Goal: Check status: Check status

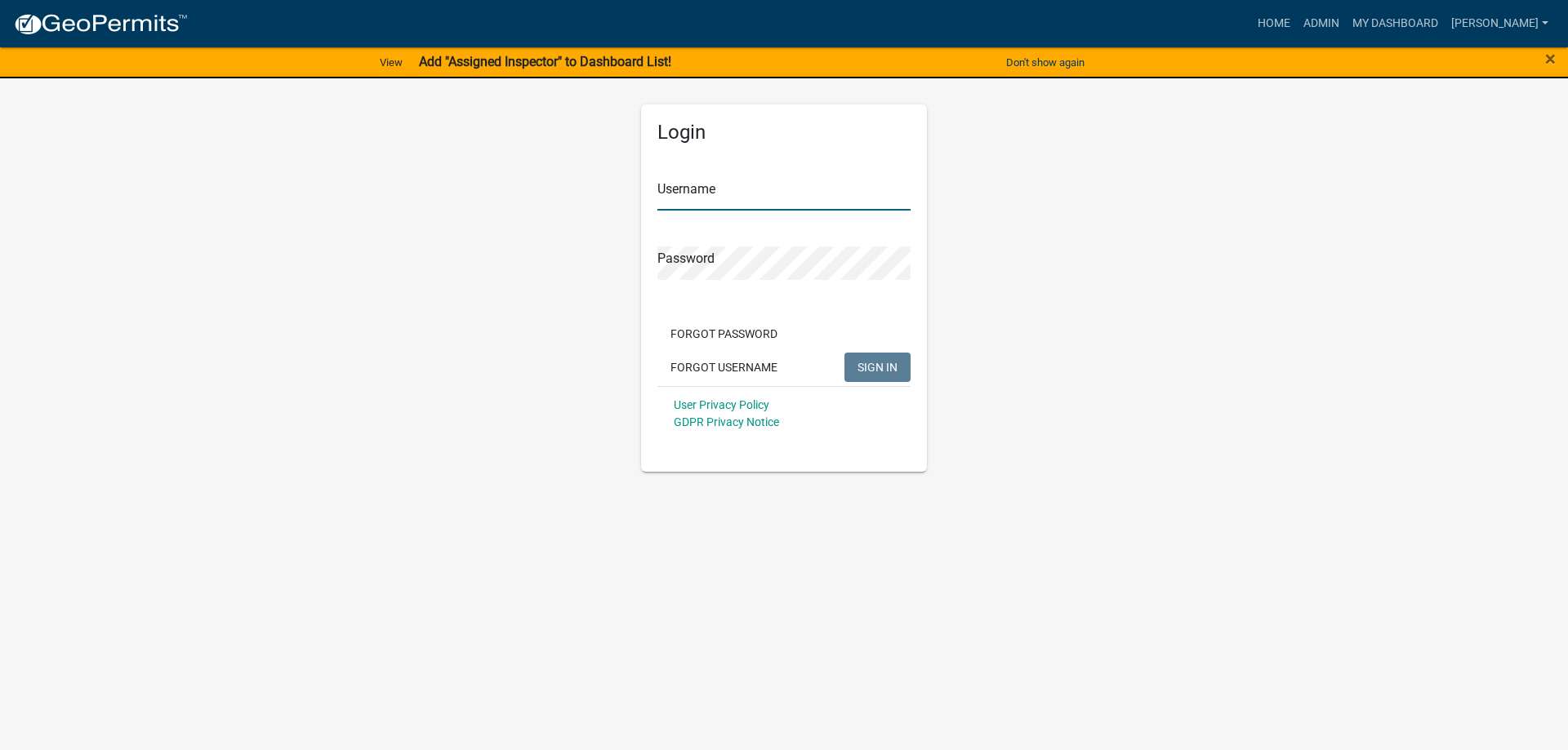
type input "[PERSON_NAME]"
click at [878, 370] on span "SIGN IN" at bounding box center [877, 367] width 40 height 13
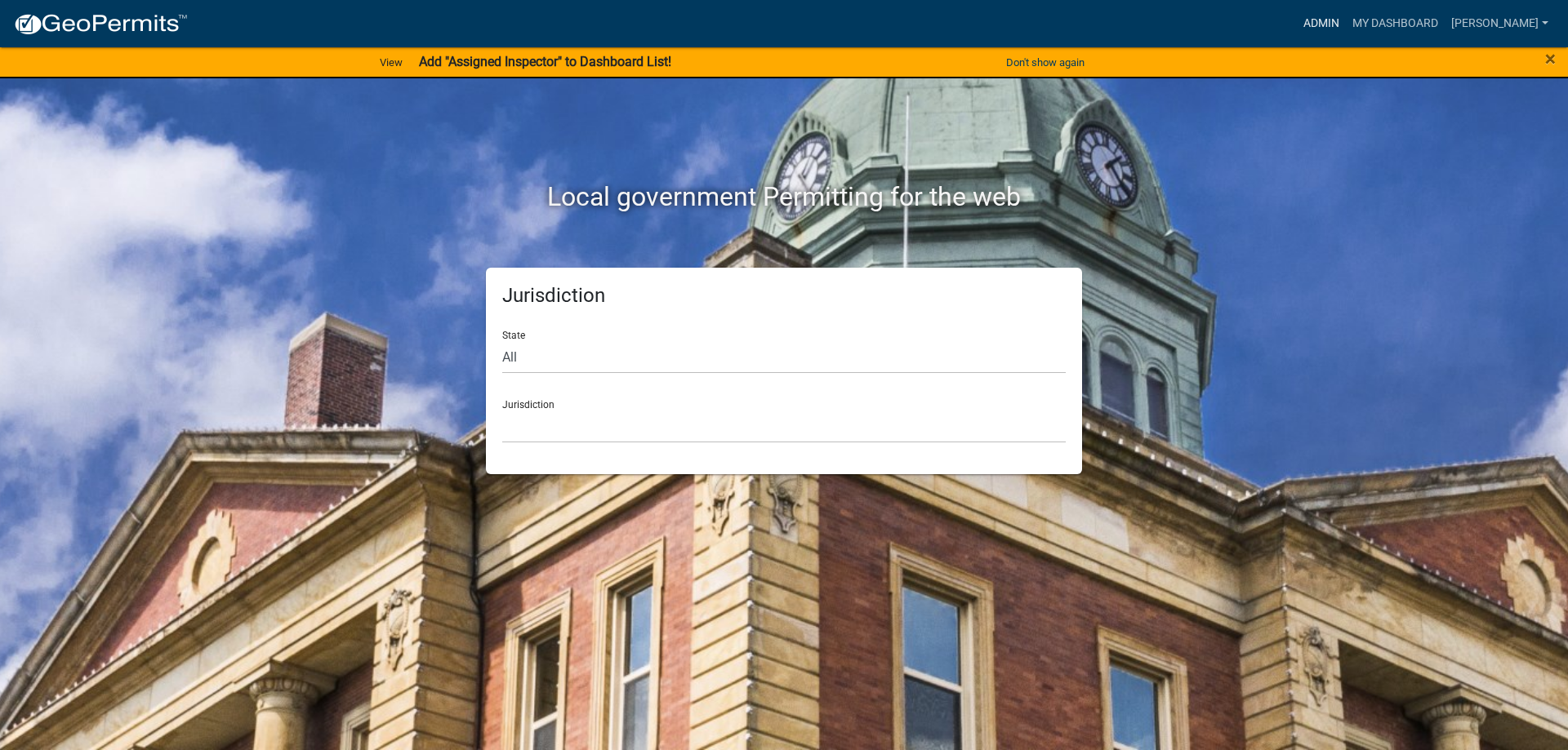
click at [1346, 18] on link "Admin" at bounding box center [1321, 23] width 49 height 31
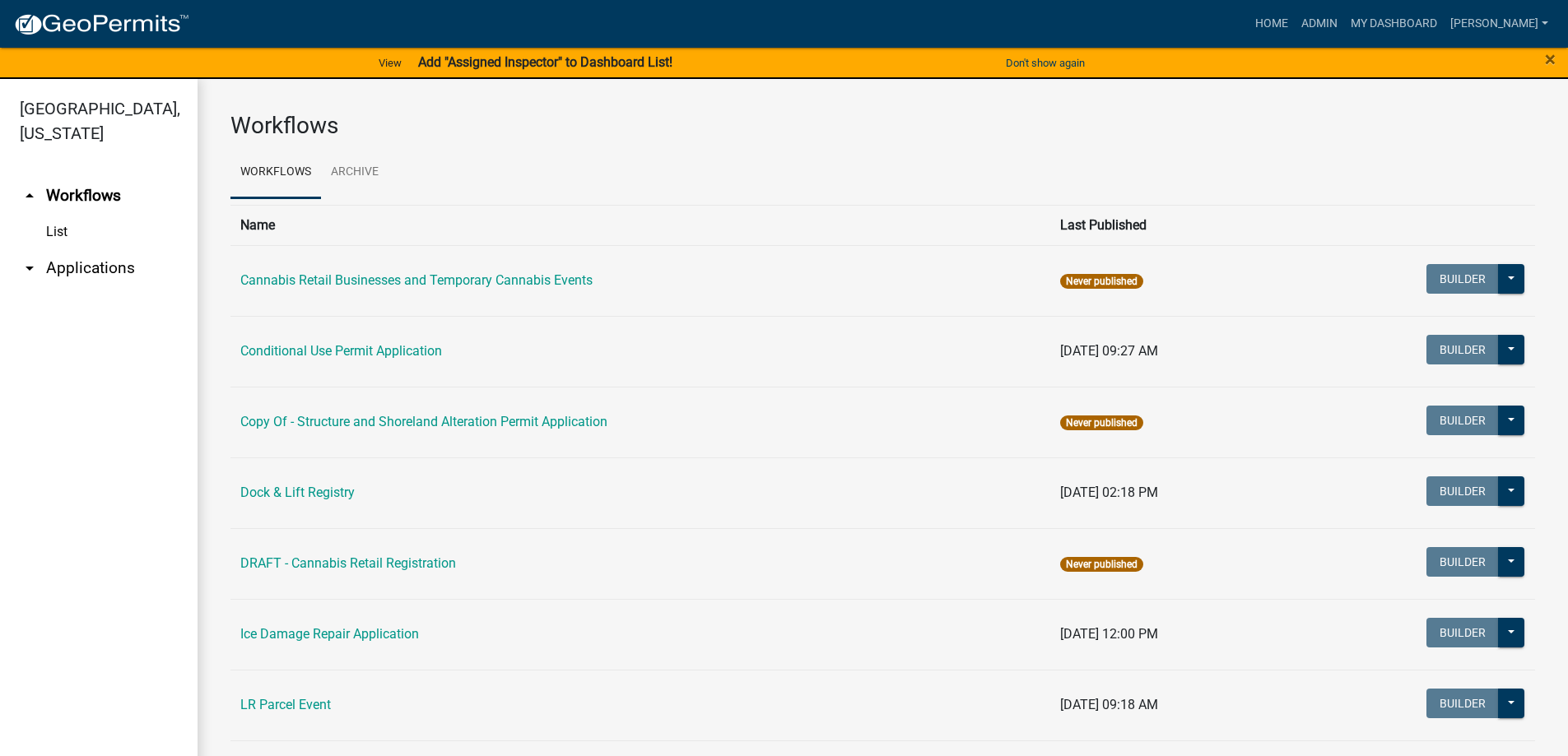
drag, startPoint x: 90, startPoint y: 267, endPoint x: 180, endPoint y: 280, distance: 90.9
click at [91, 267] on link "arrow_drop_down Applications" at bounding box center [99, 268] width 197 height 40
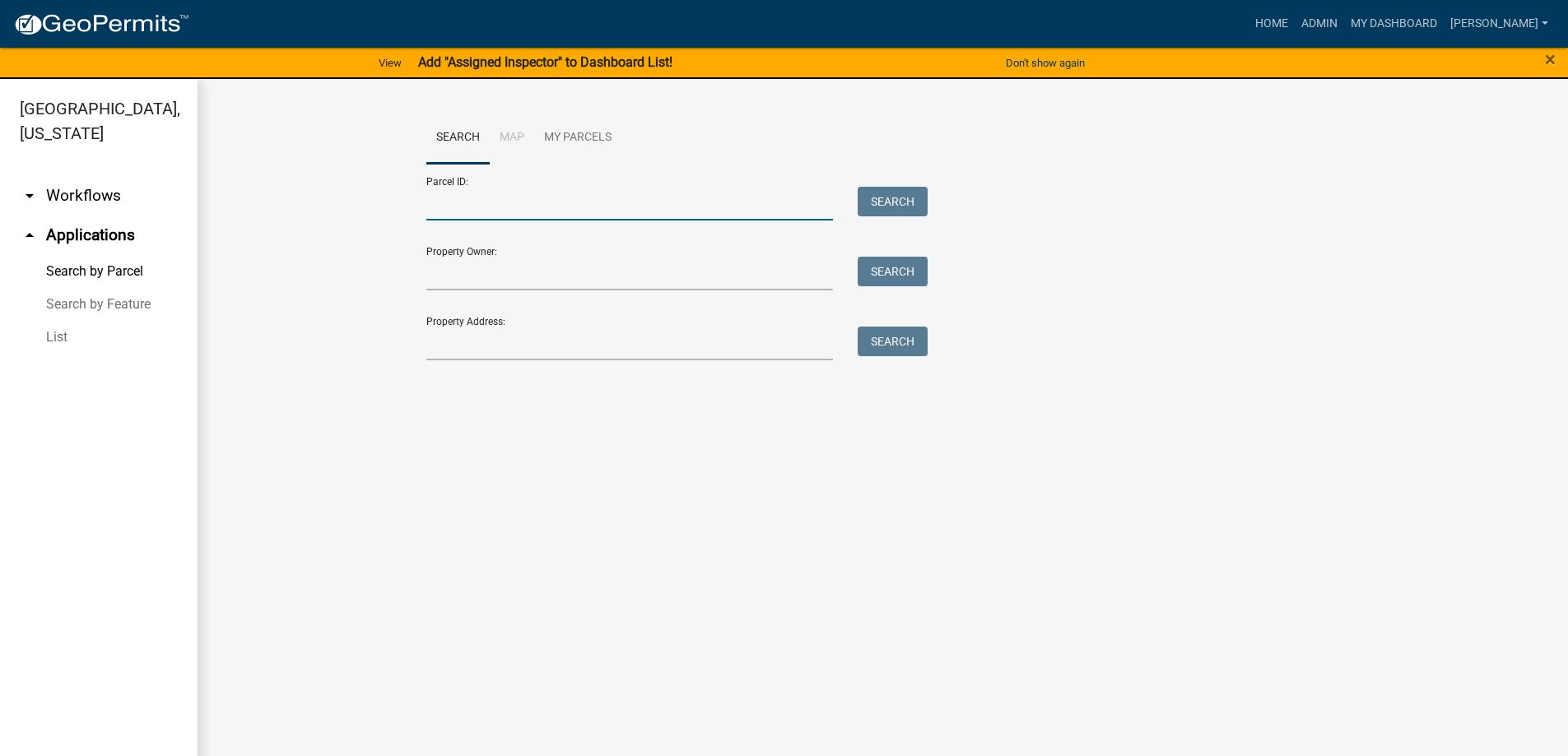
click at [515, 205] on input "Parcel ID:" at bounding box center [630, 204] width 407 height 34
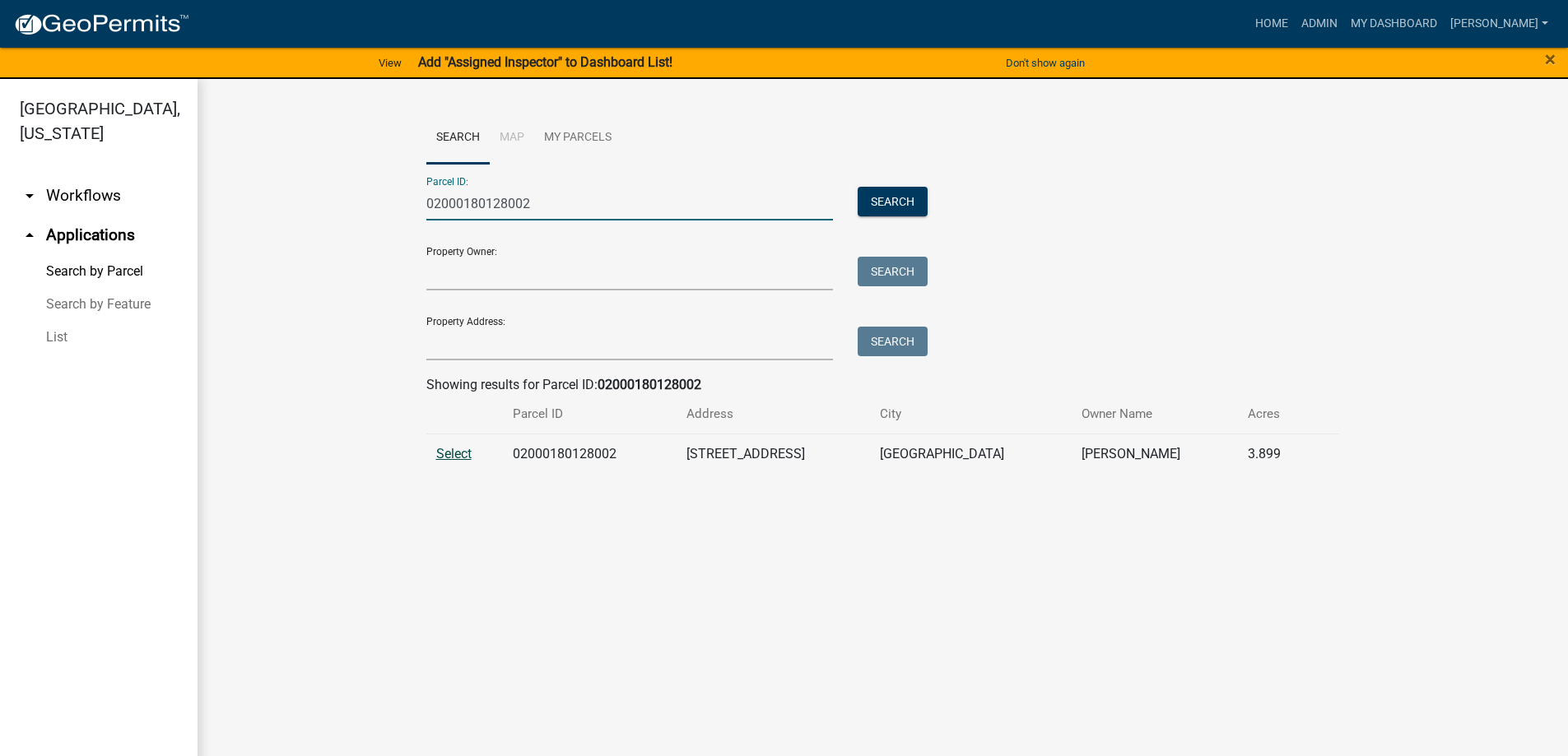
click at [453, 453] on span "Select" at bounding box center [454, 453] width 35 height 16
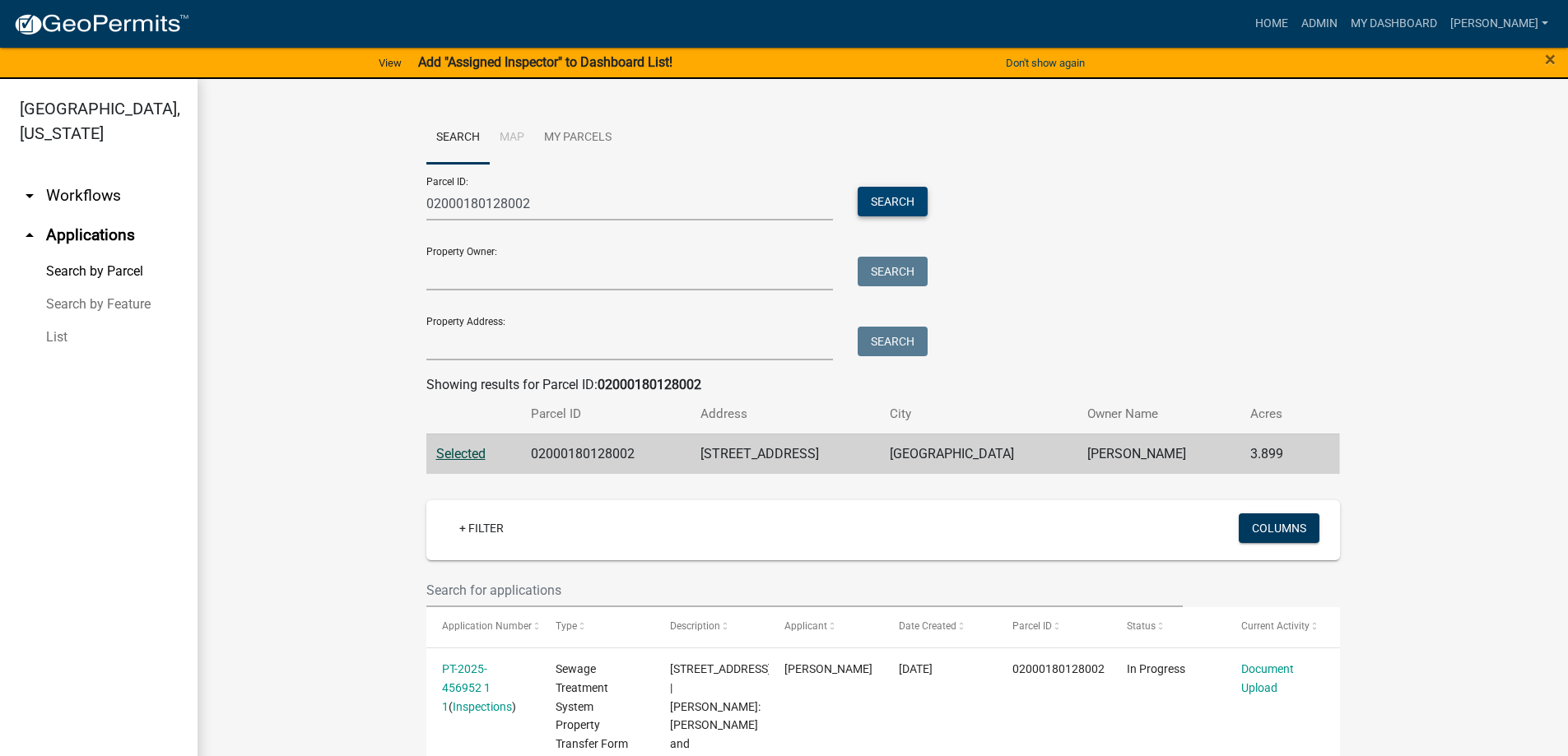
click at [862, 194] on button "Search" at bounding box center [892, 201] width 70 height 29
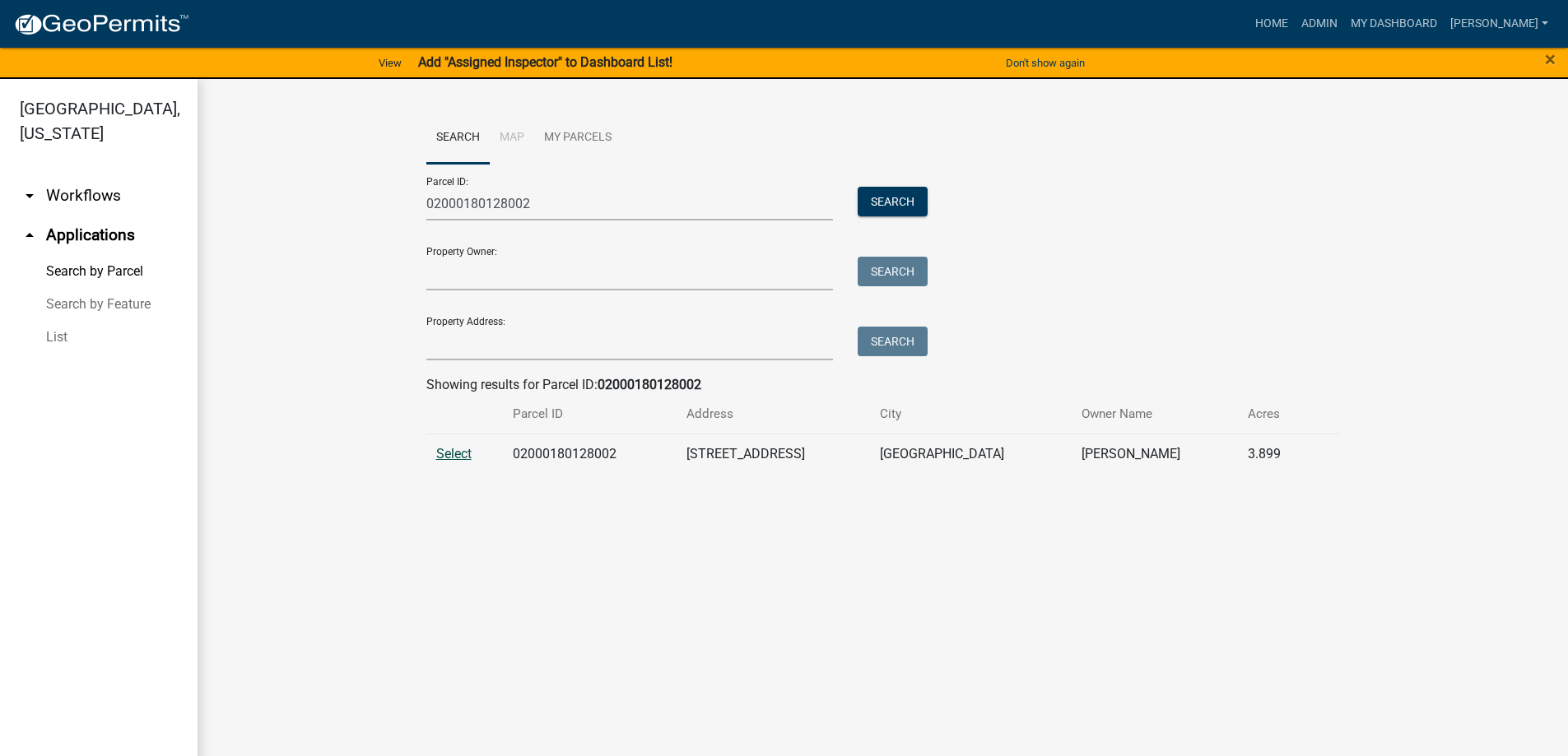
click at [454, 456] on span "Select" at bounding box center [454, 453] width 35 height 16
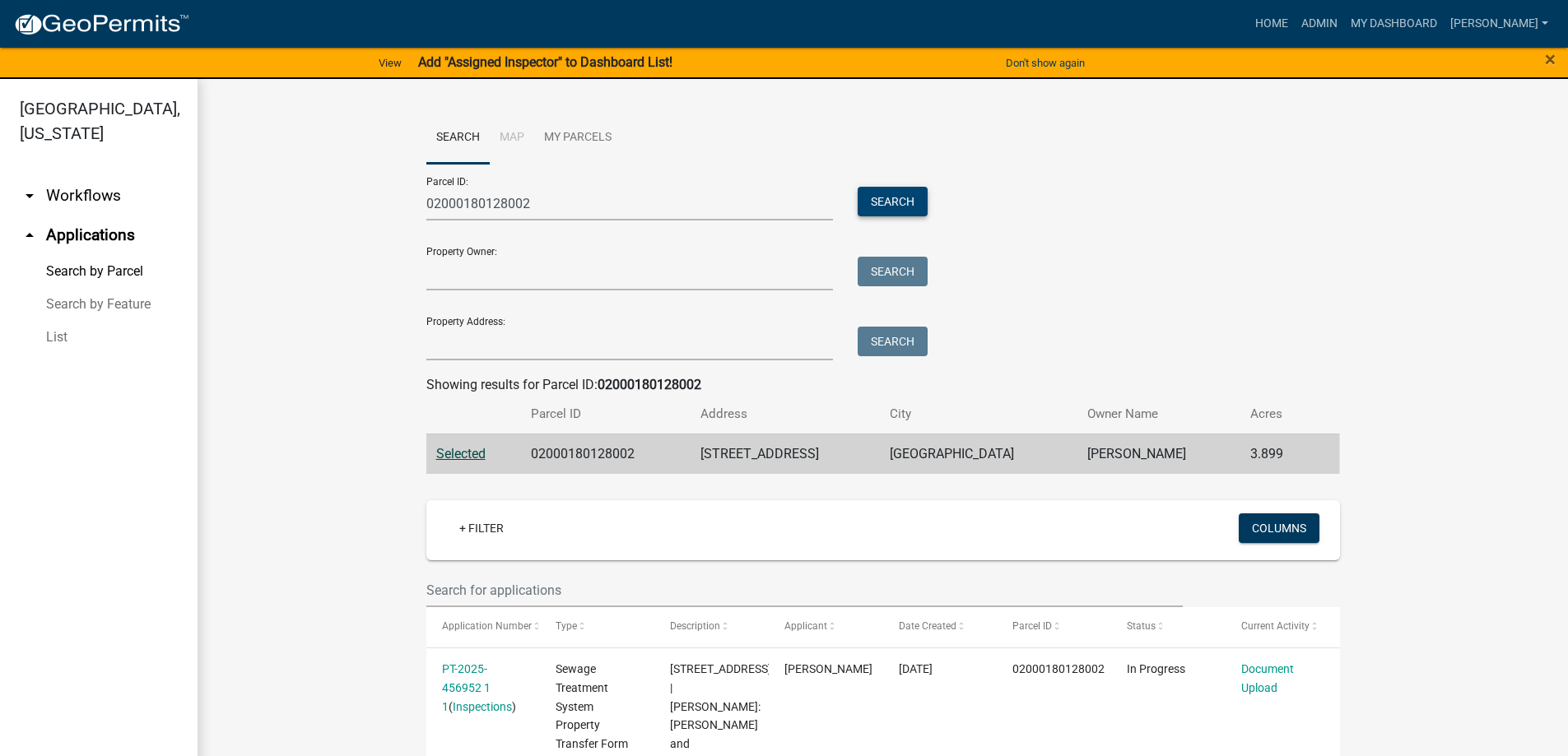
click at [880, 205] on button "Search" at bounding box center [892, 201] width 70 height 29
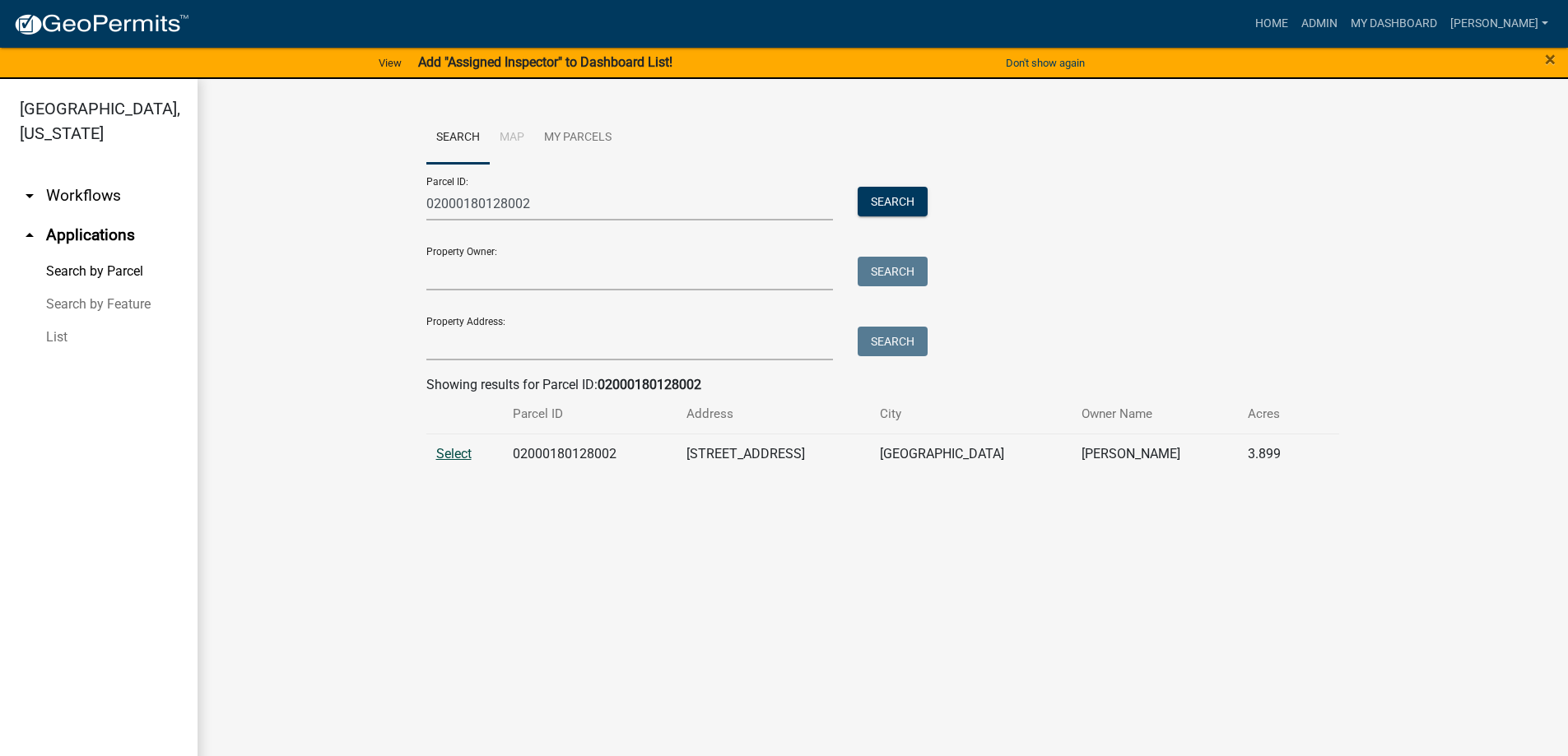
click at [438, 450] on span "Select" at bounding box center [454, 453] width 35 height 16
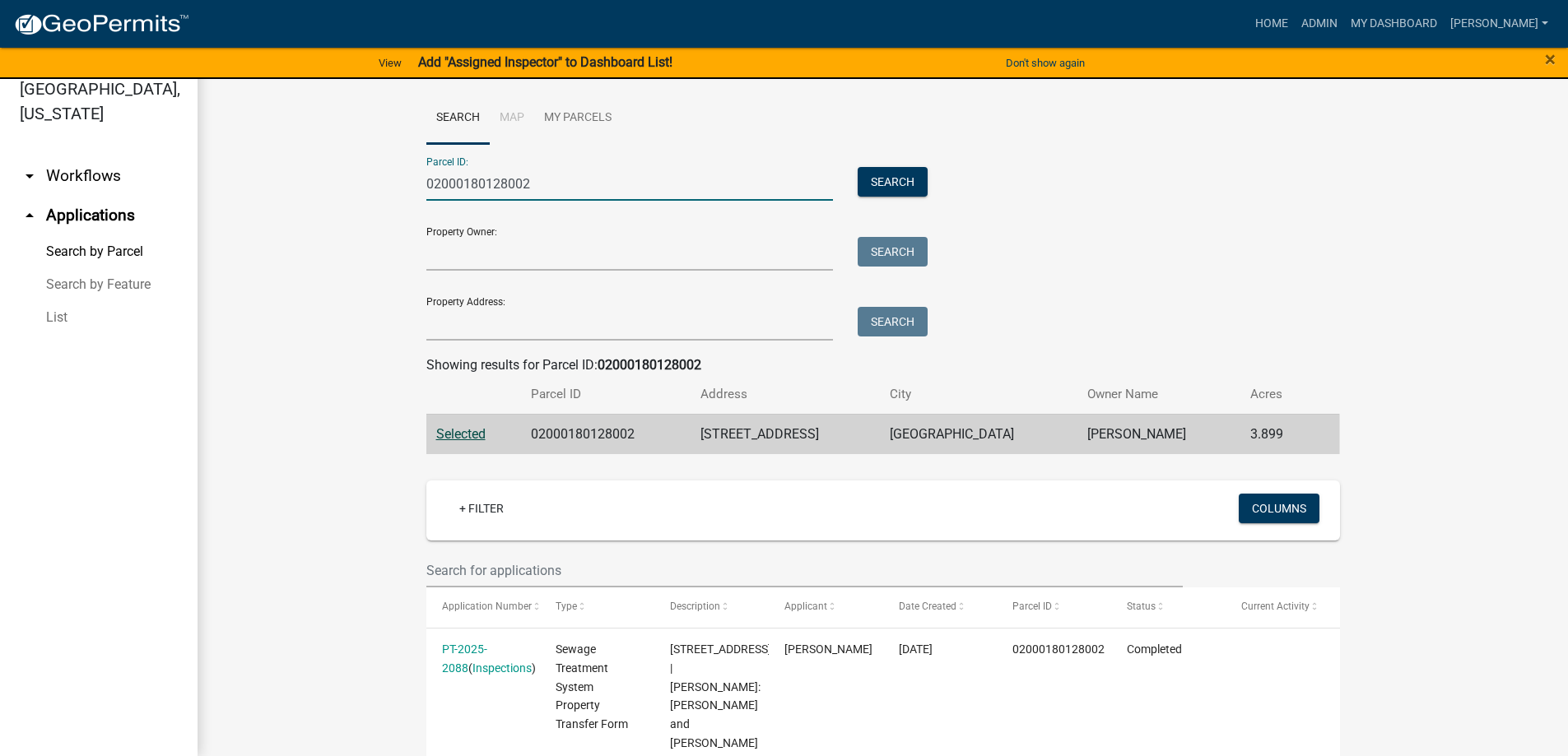
click at [542, 175] on input "02000180128002" at bounding box center [630, 184] width 407 height 34
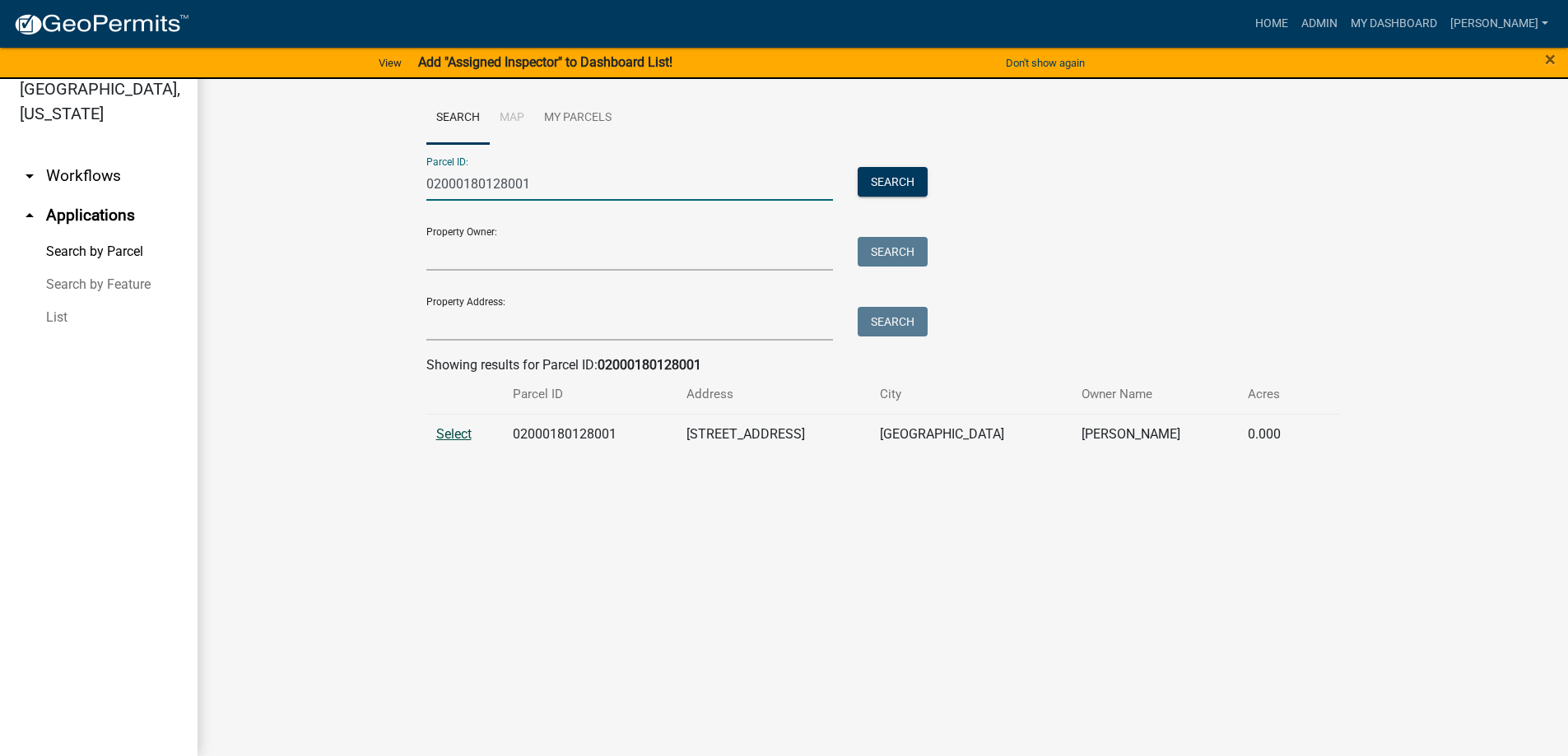
type input "02000180128001"
click at [449, 437] on span "Select" at bounding box center [454, 434] width 35 height 16
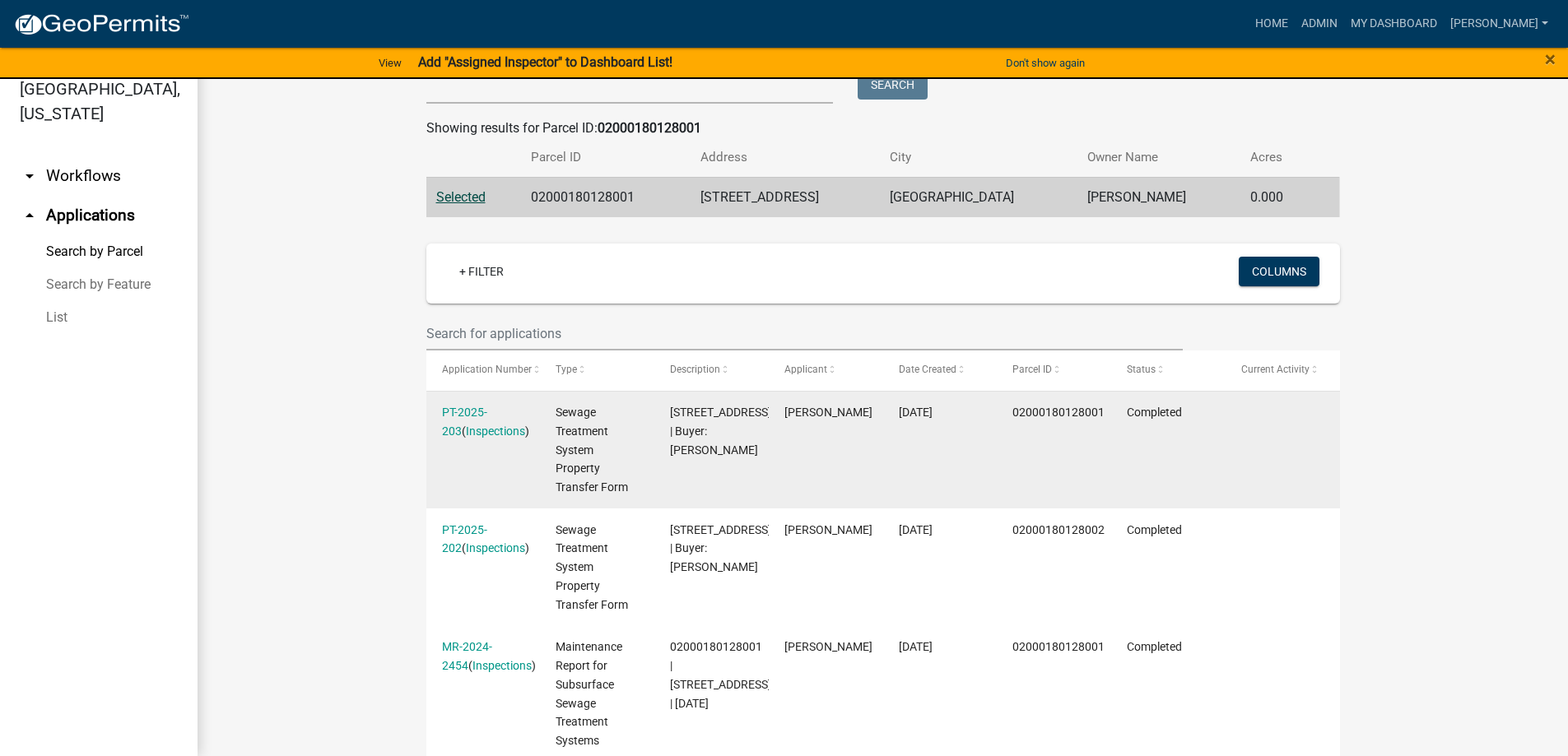
scroll to position [324, 0]
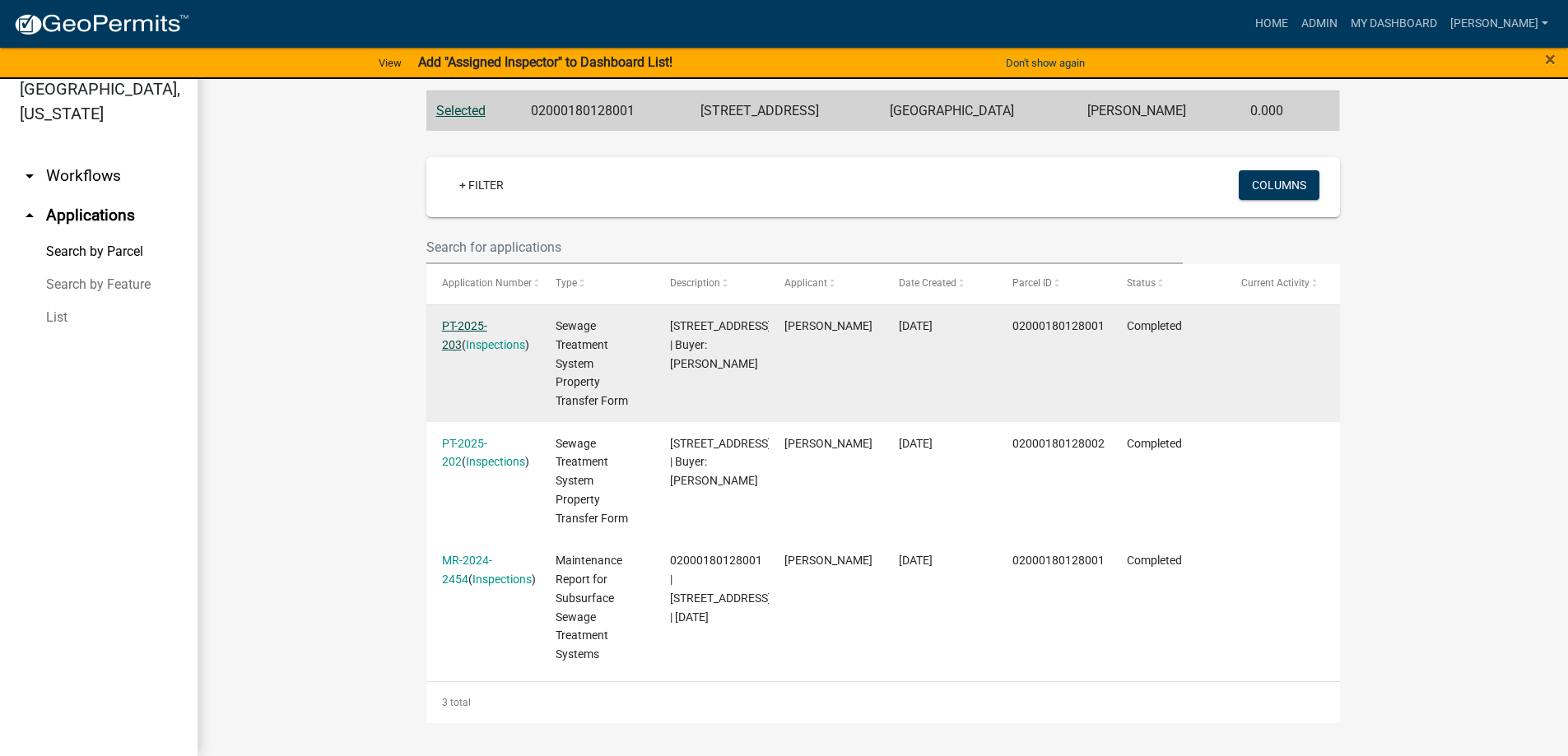
click at [470, 324] on link "PT-2025-203" at bounding box center [464, 335] width 46 height 32
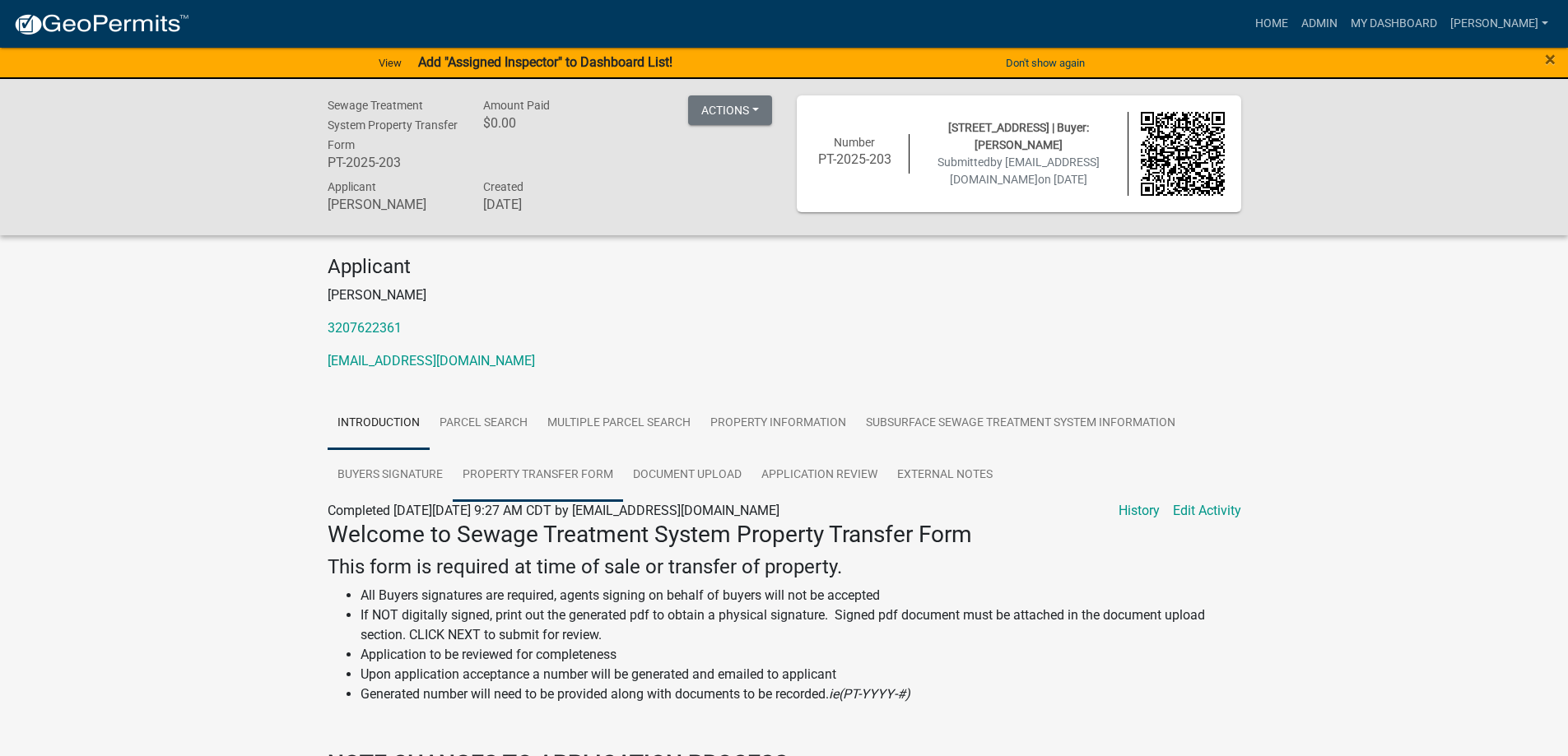
click at [562, 471] on link "Property Transfer Form" at bounding box center [538, 475] width 170 height 52
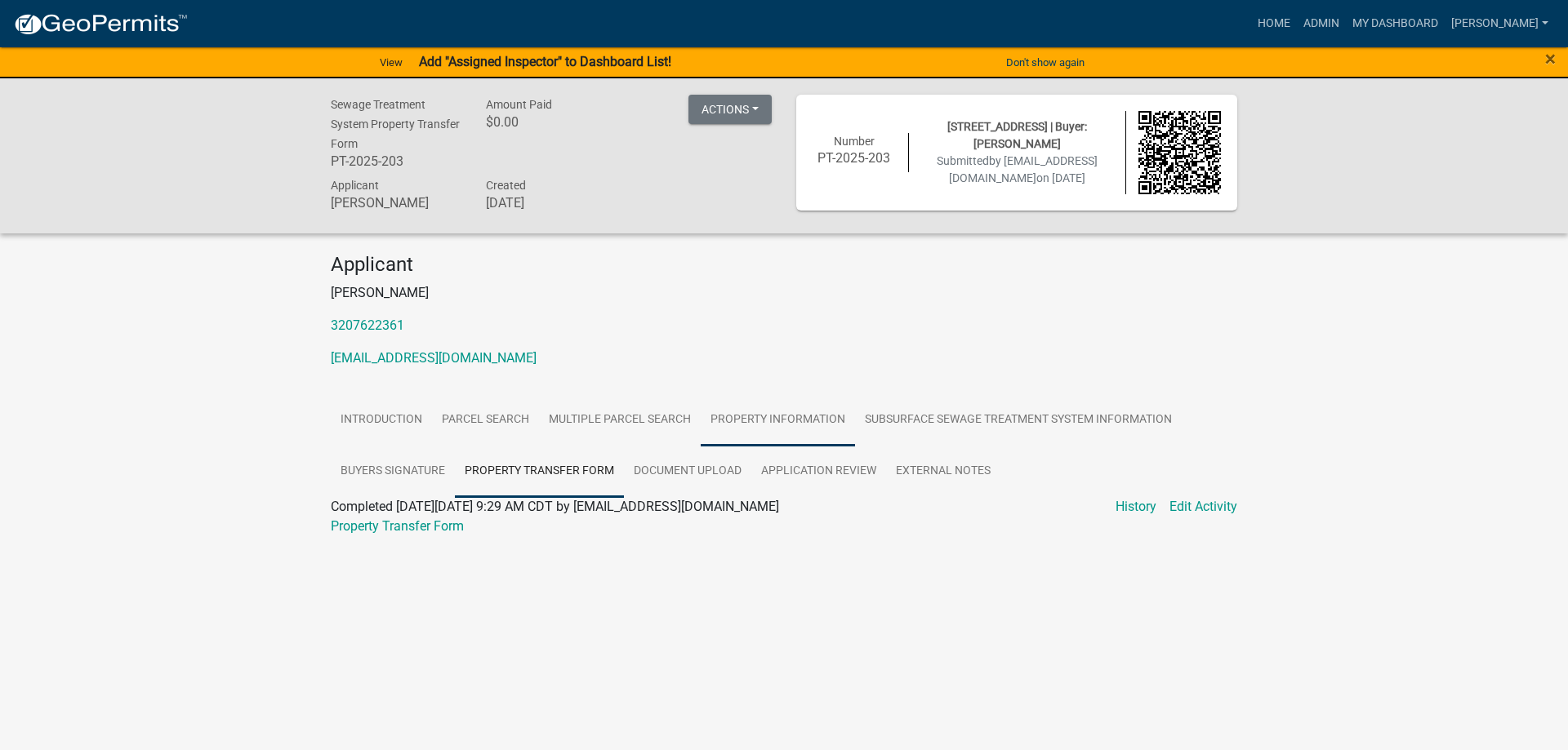
click at [789, 411] on link "Property Information" at bounding box center [778, 421] width 155 height 52
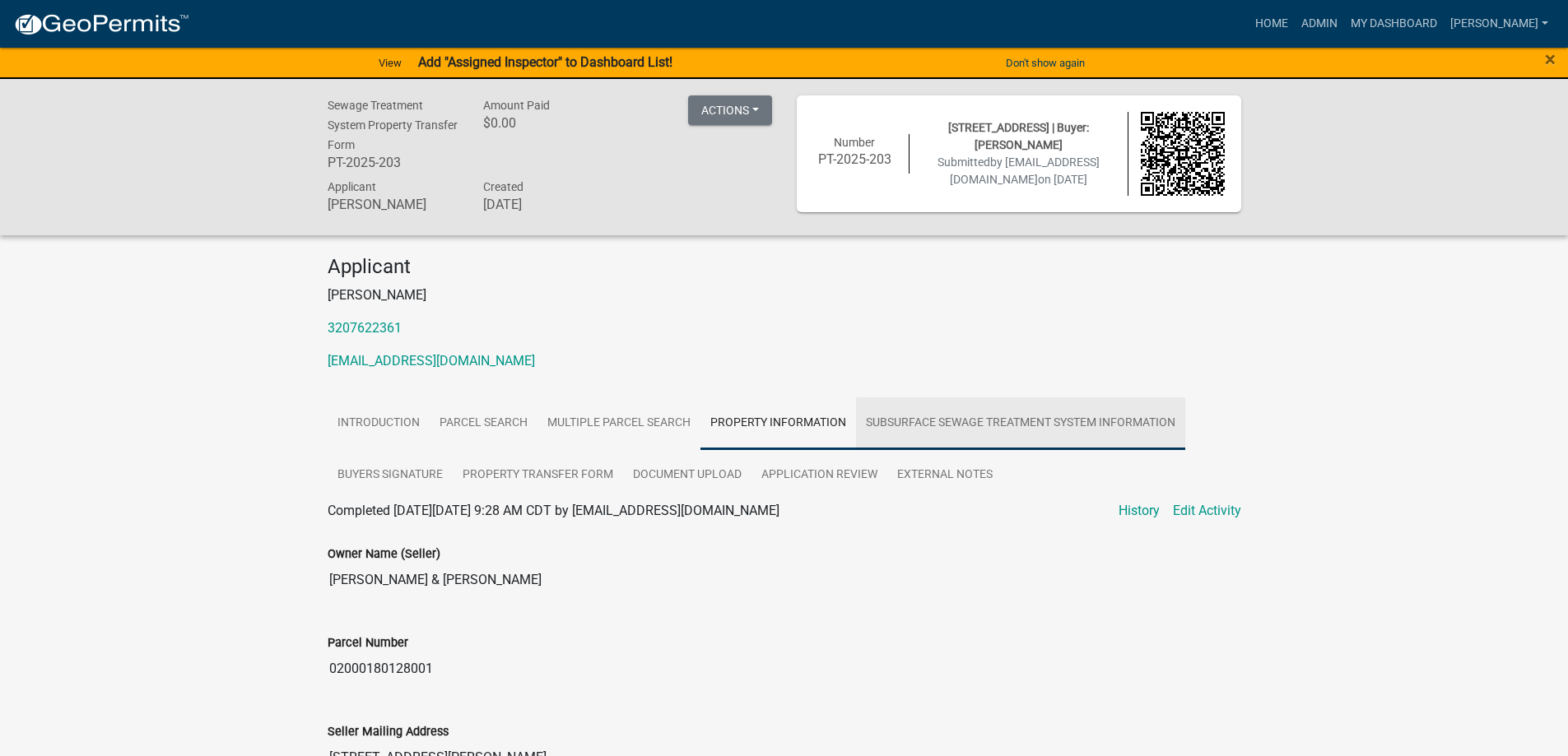
click at [941, 421] on link "Subsurface Sewage Treatment System Information" at bounding box center [1020, 424] width 330 height 52
